Goal: Task Accomplishment & Management: Manage account settings

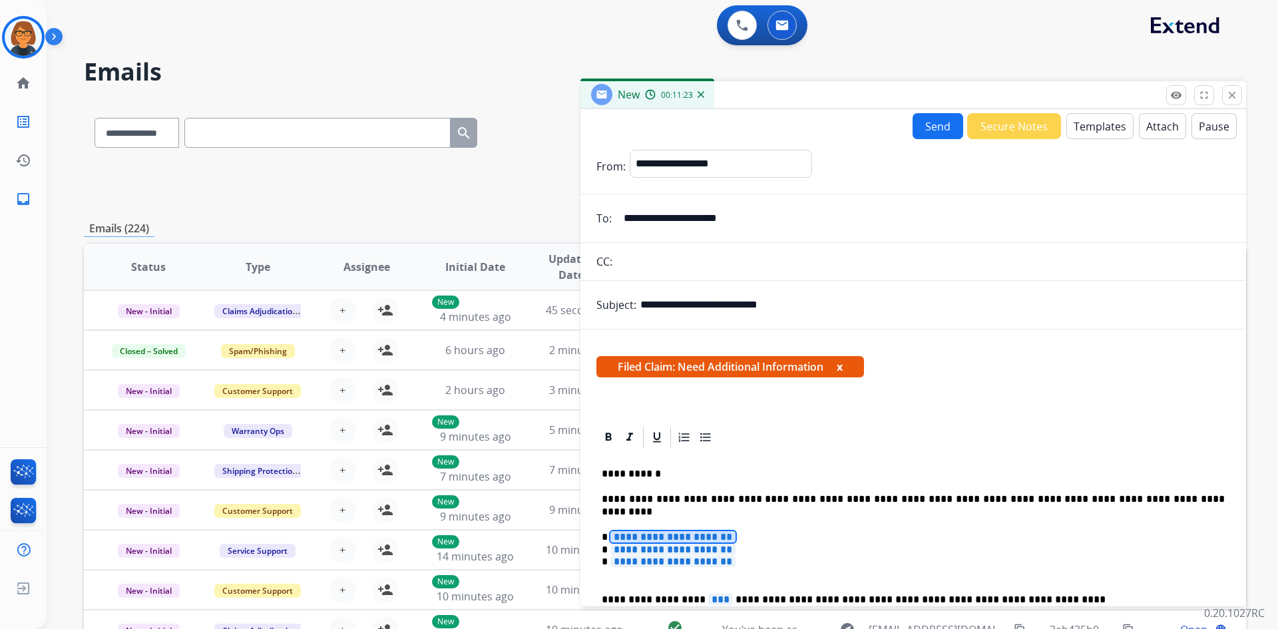
select select "**********"
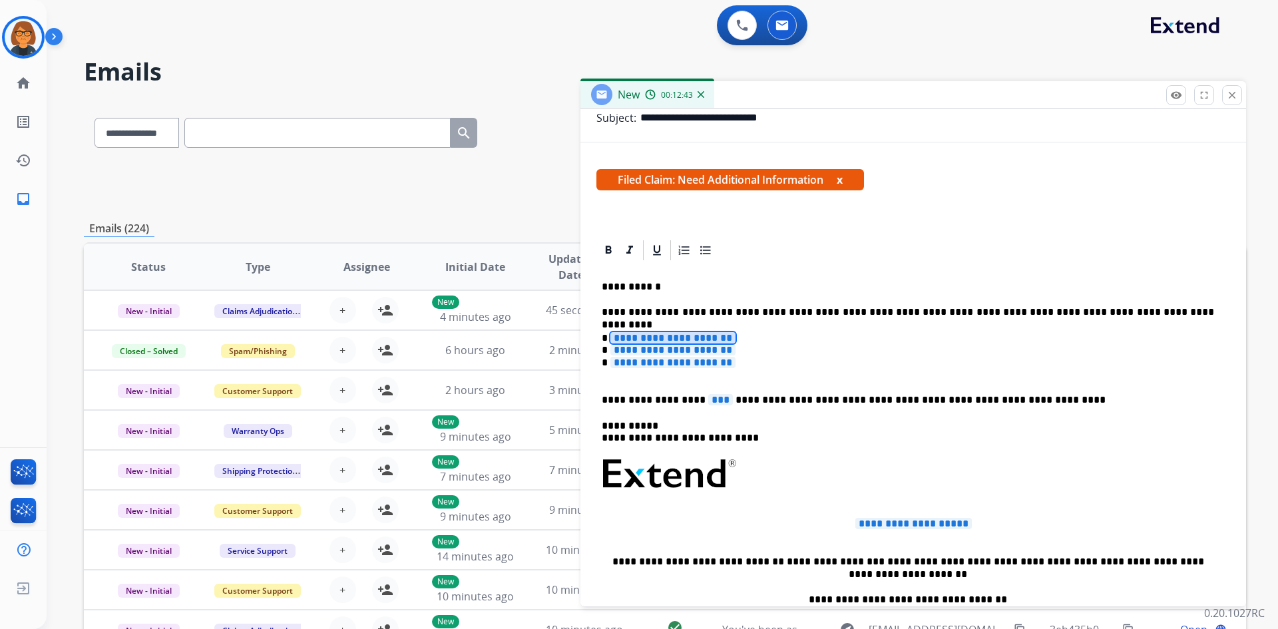
scroll to position [120, 0]
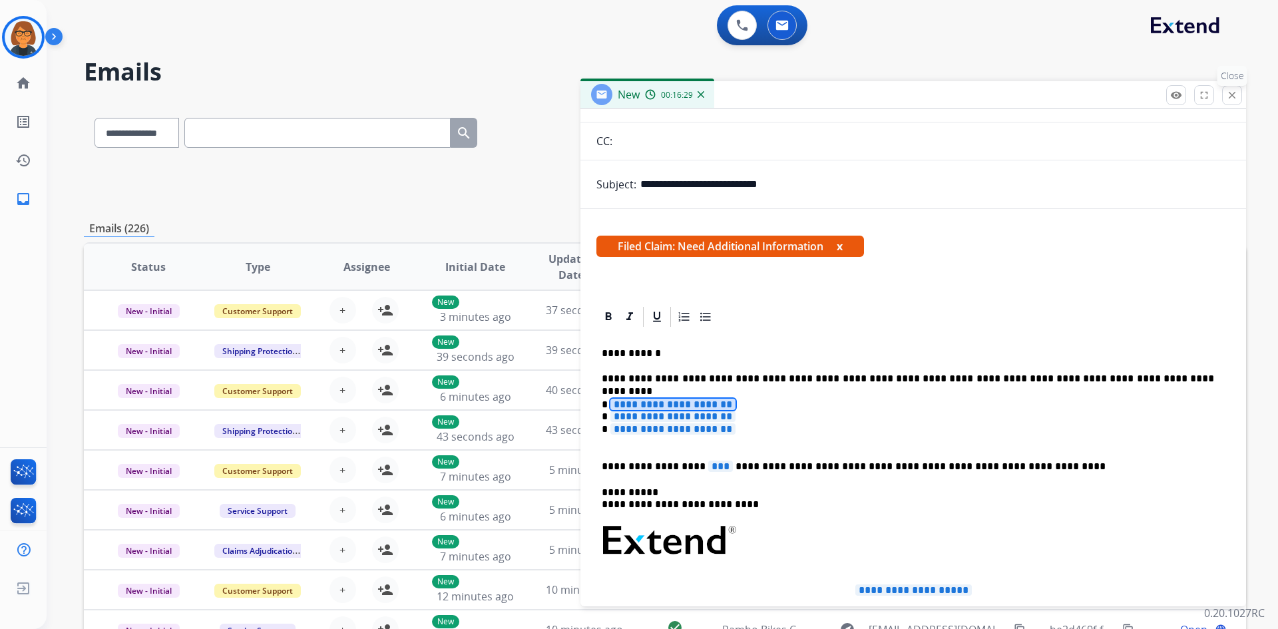
click at [1232, 96] on mat-icon "close" at bounding box center [1232, 95] width 12 height 12
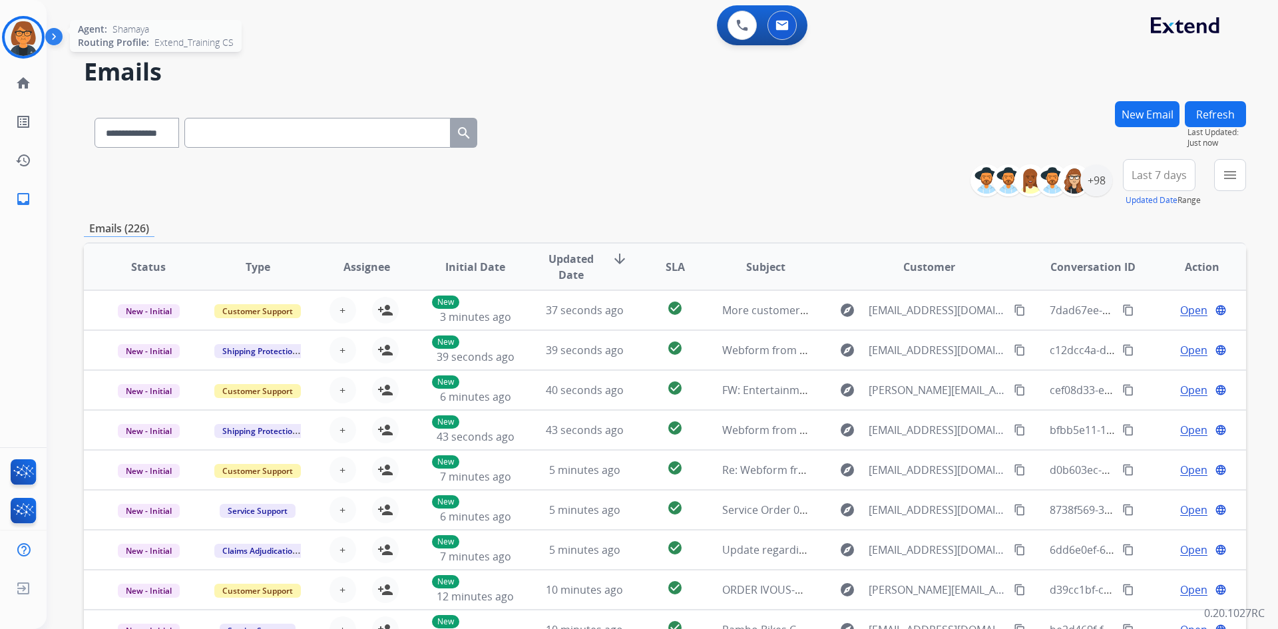
click at [39, 41] on img at bounding box center [23, 37] width 37 height 37
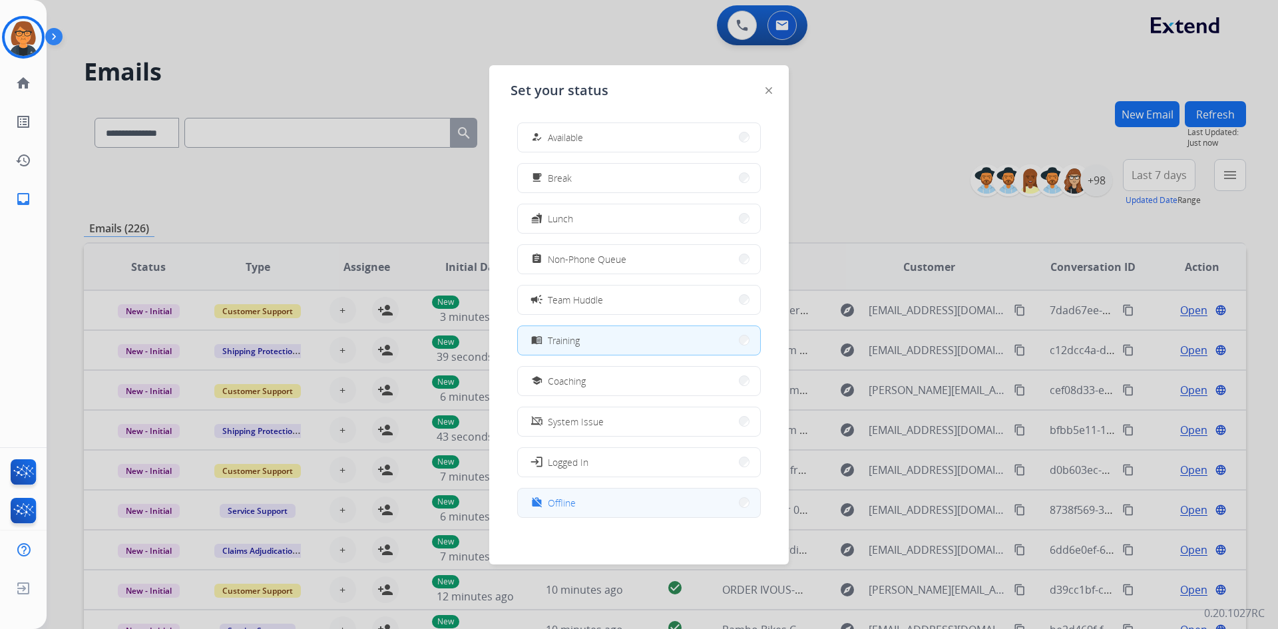
click at [630, 505] on button "work_off Offline" at bounding box center [639, 503] width 242 height 29
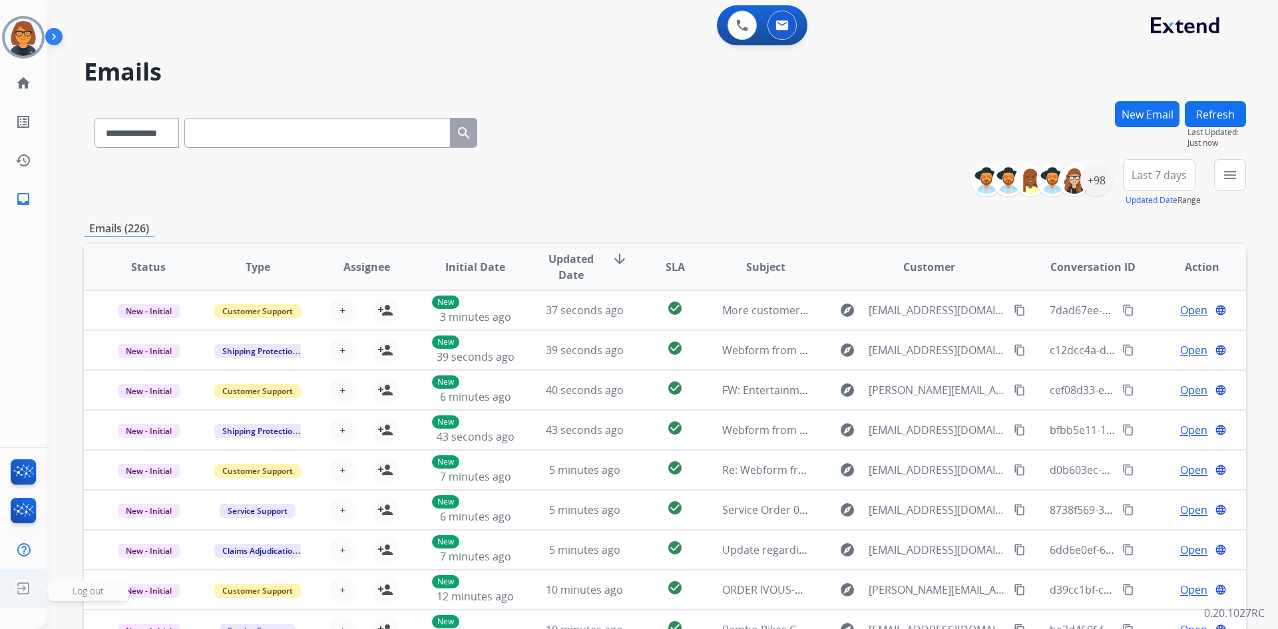
click at [21, 590] on img at bounding box center [23, 588] width 24 height 25
click at [27, 589] on img at bounding box center [23, 588] width 24 height 25
